Goal: Task Accomplishment & Management: Use online tool/utility

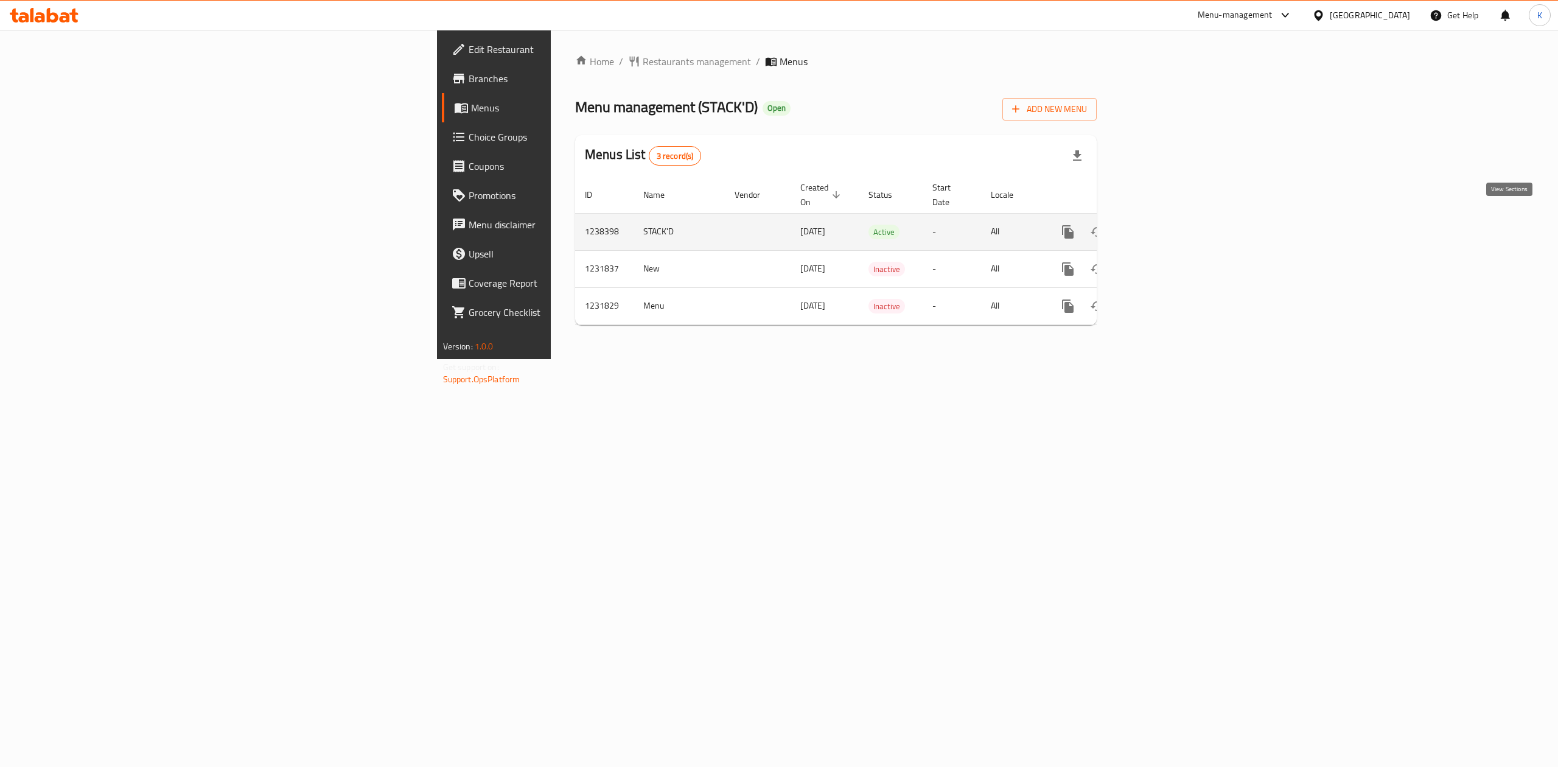
click at [1163, 225] on icon "enhanced table" at bounding box center [1155, 232] width 15 height 15
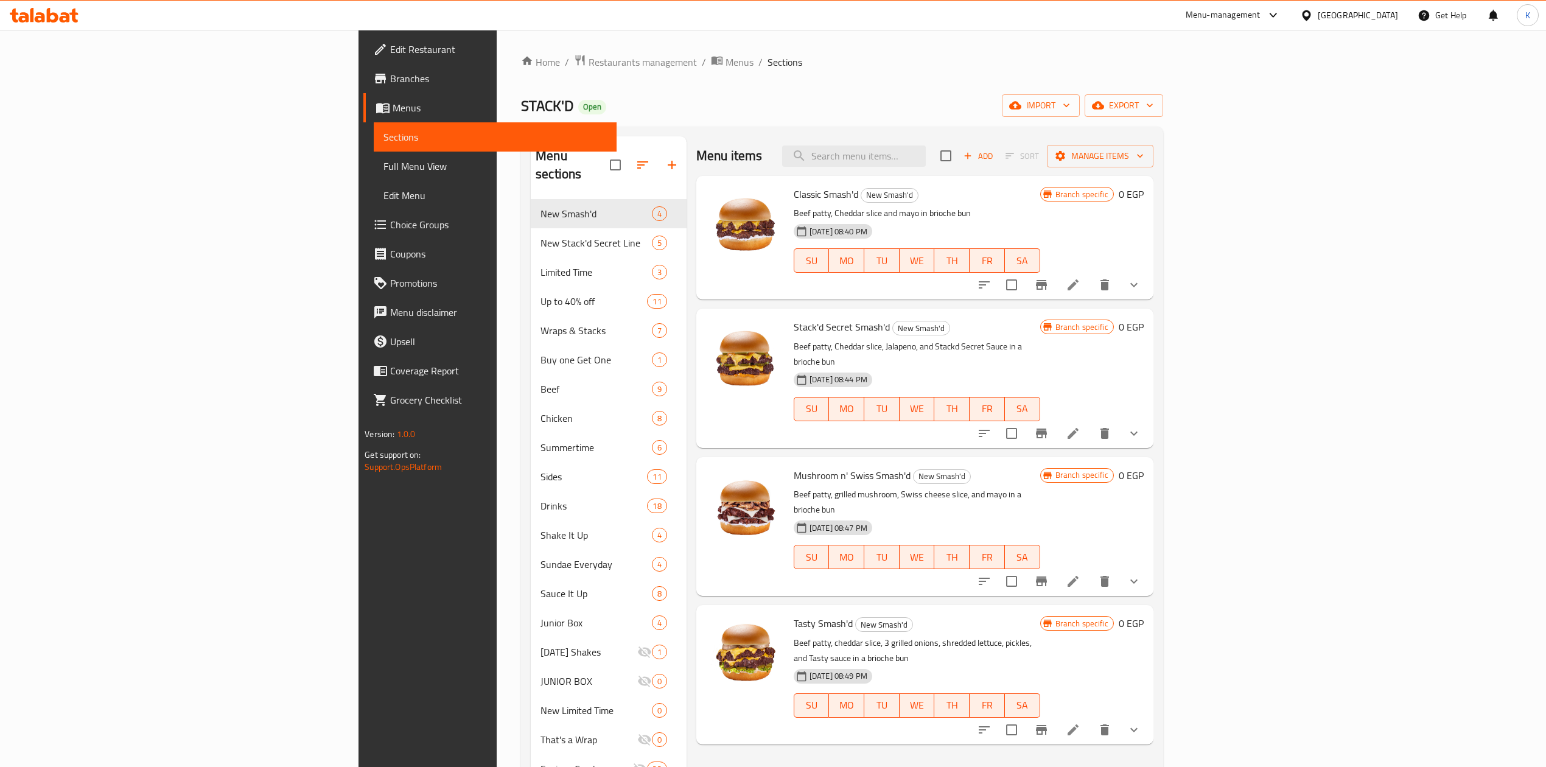
click at [383, 171] on span "Full Menu View" at bounding box center [494, 166] width 223 height 15
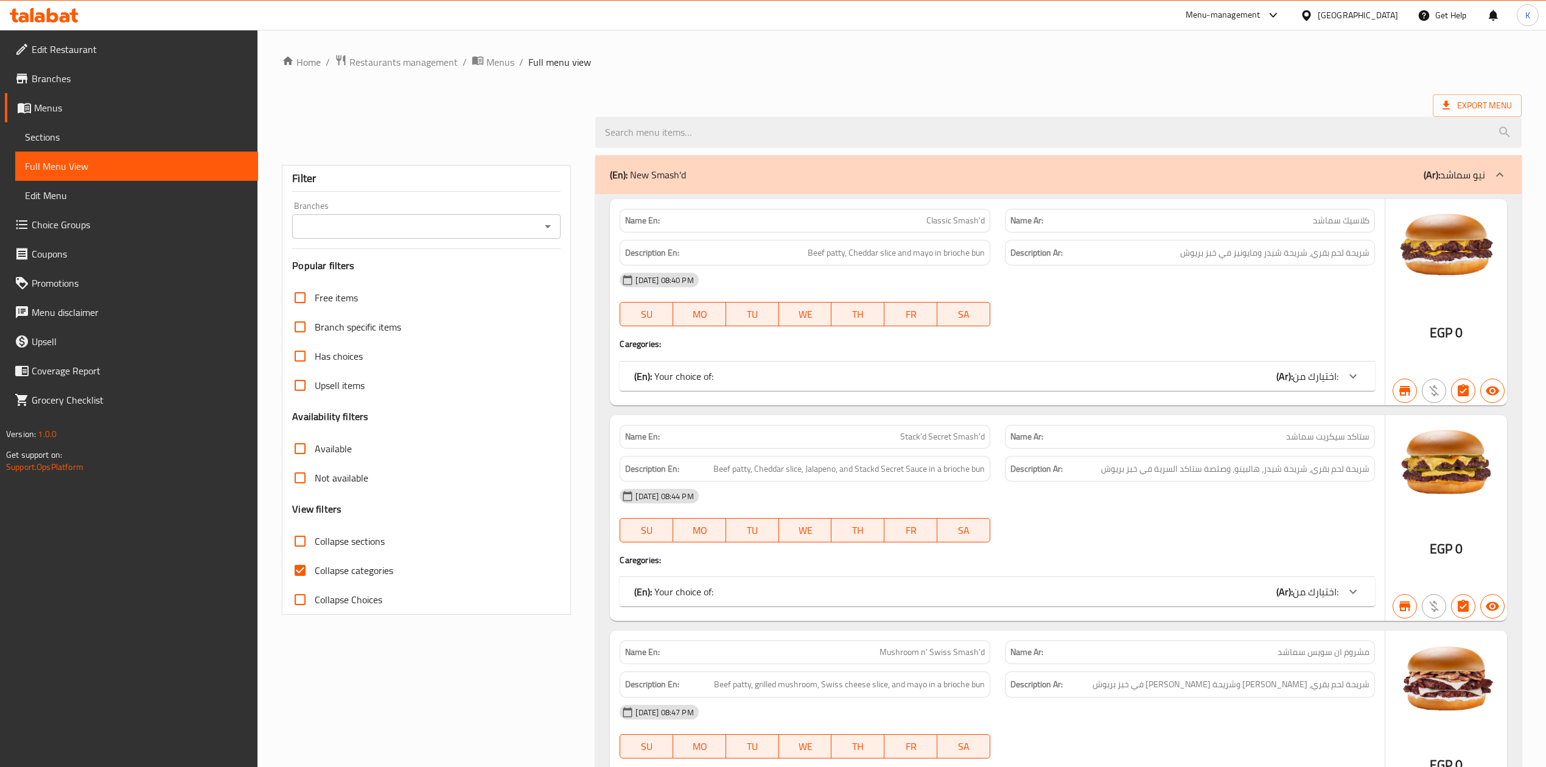
click at [555, 228] on icon "Open" at bounding box center [547, 226] width 15 height 15
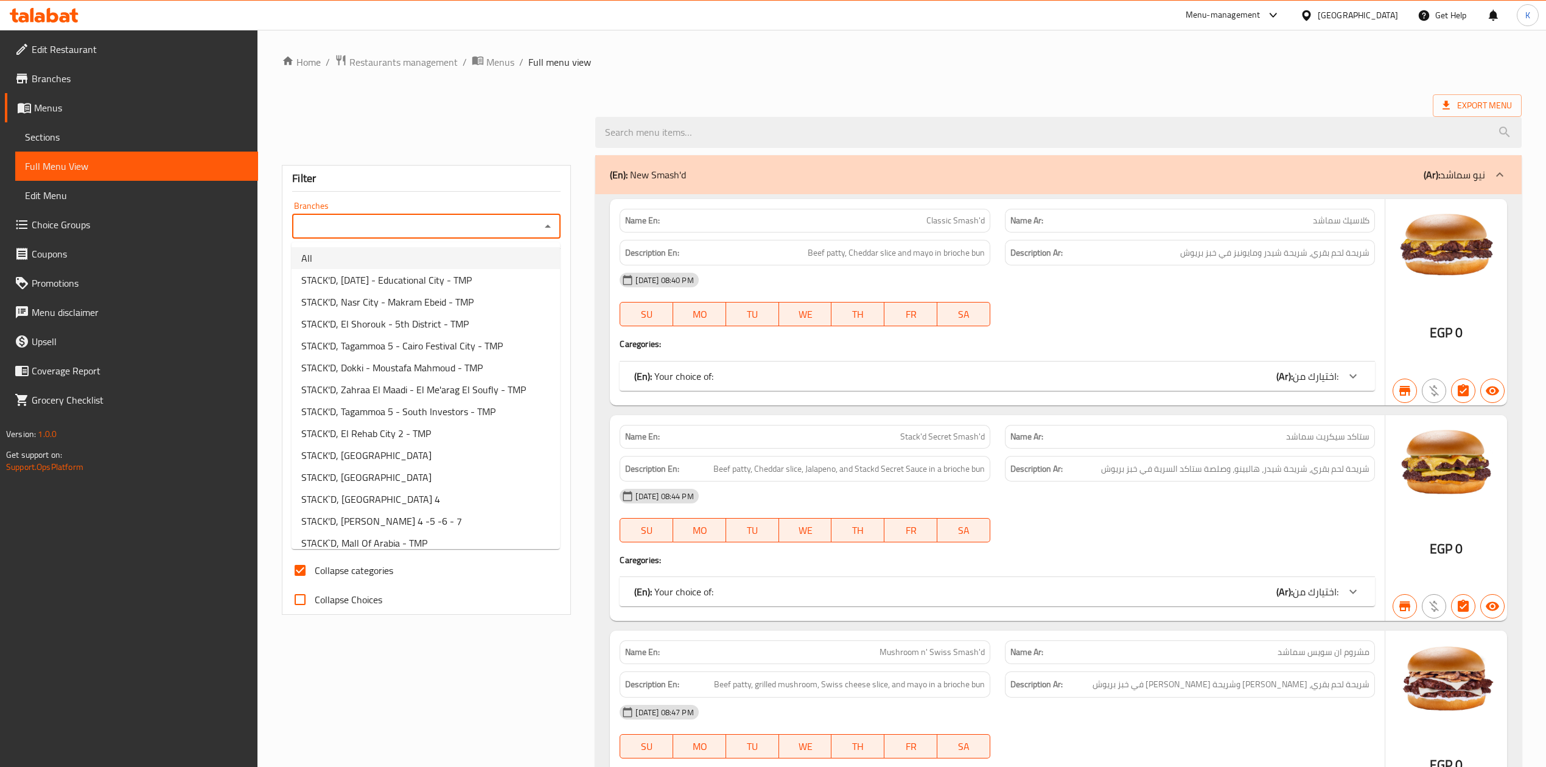
click at [439, 262] on li "All" at bounding box center [425, 258] width 268 height 22
type input "All"
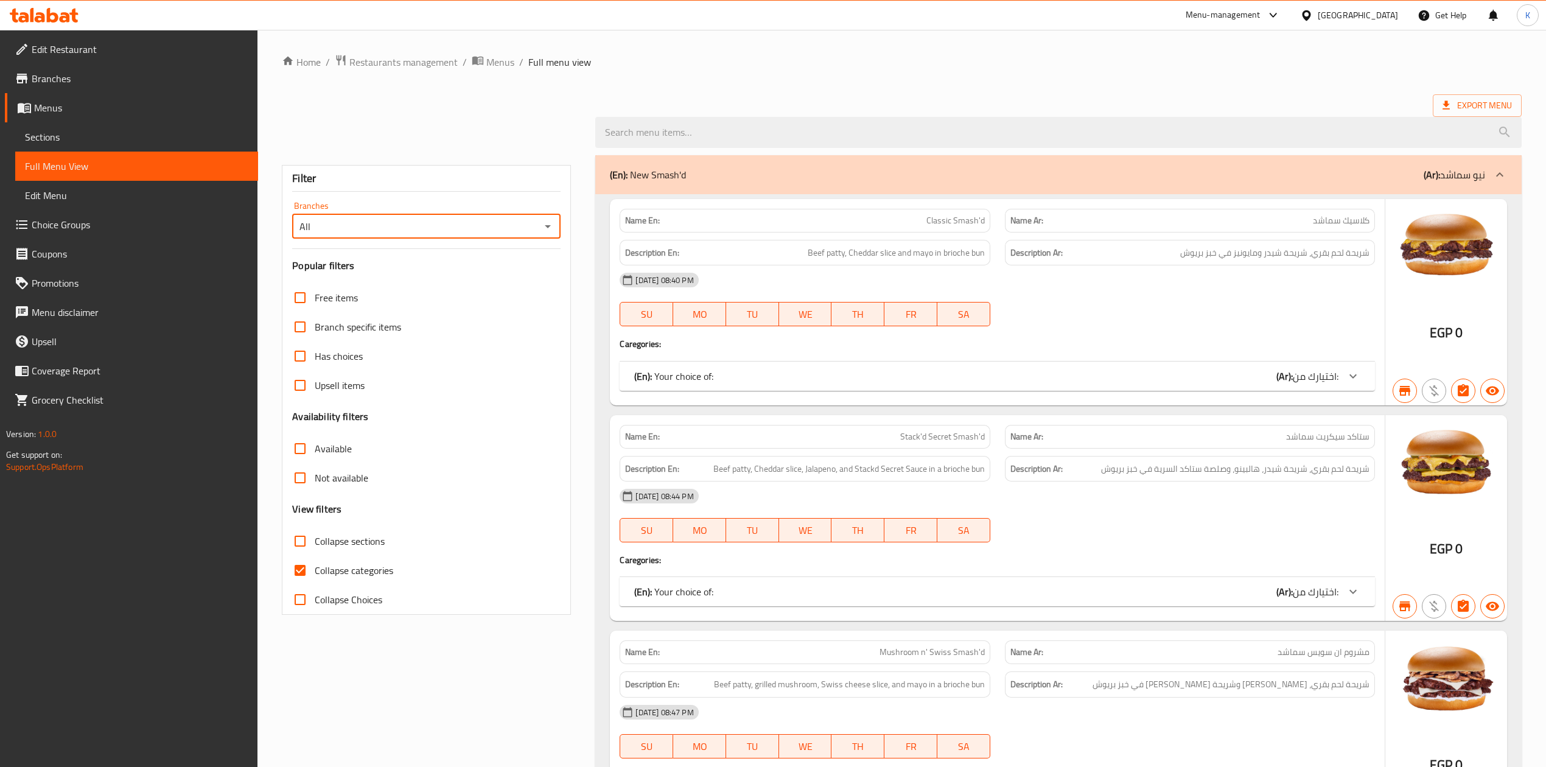
click at [342, 574] on span "Collapse categories" at bounding box center [354, 570] width 78 height 15
click at [315, 574] on input "Collapse categories" at bounding box center [299, 570] width 29 height 29
checkbox input "false"
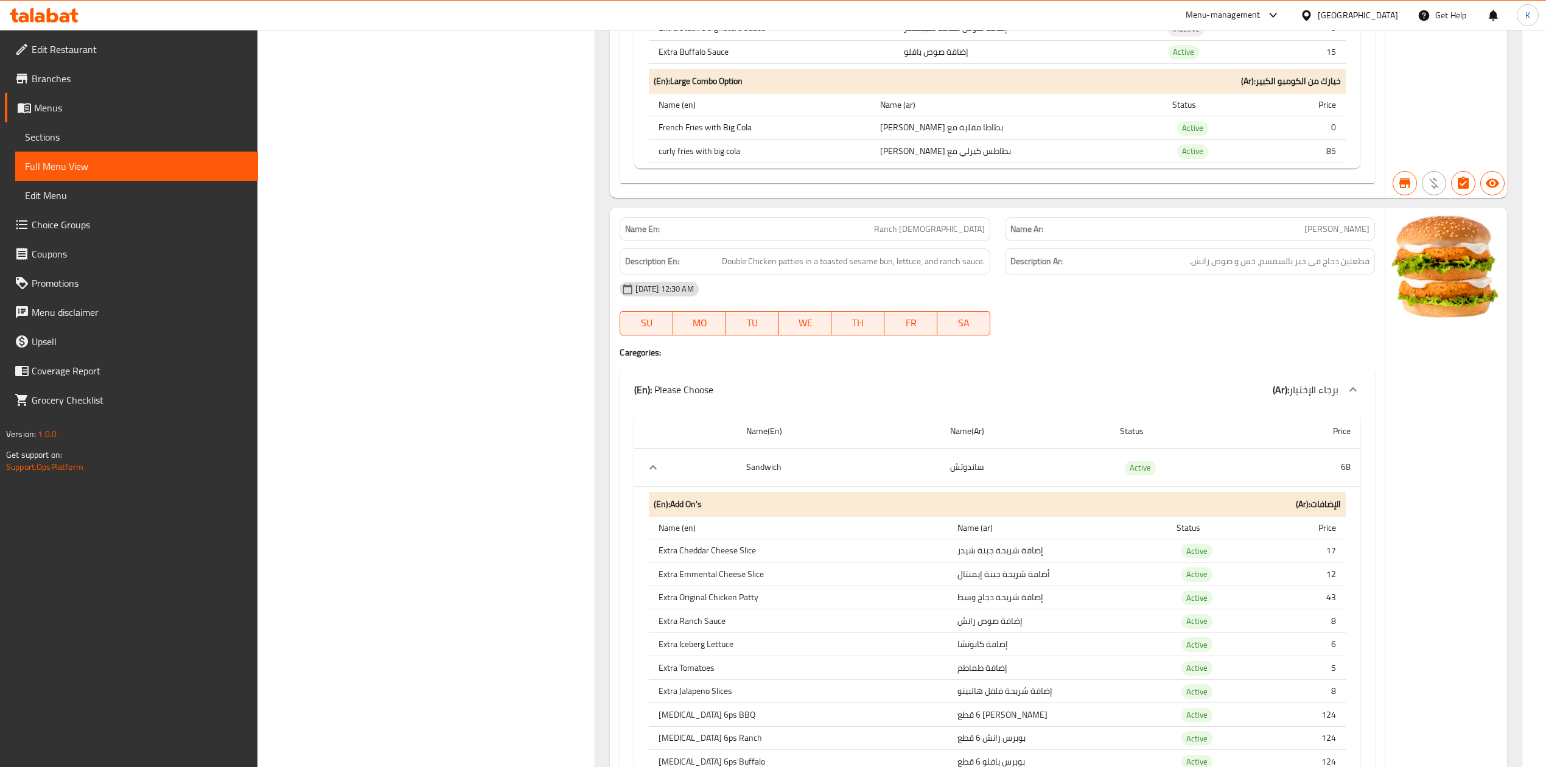
scroll to position [18457, 0]
